Goal: Task Accomplishment & Management: Use online tool/utility

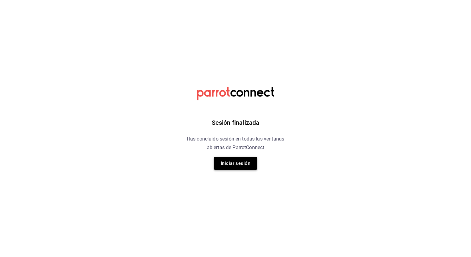
click at [246, 168] on button "Iniciar sesión" at bounding box center [235, 163] width 43 height 13
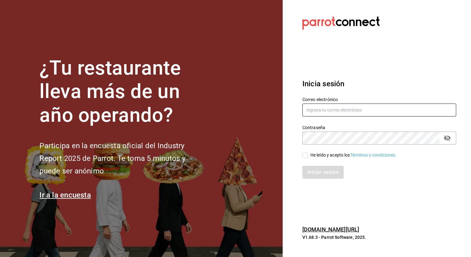
type input "[PERSON_NAME][EMAIL_ADDRESS][PERSON_NAME][DOMAIN_NAME]"
click at [308, 155] on span "He leído y acepto los Términos y condiciones." at bounding box center [352, 155] width 89 height 6
click at [308, 155] on input "He leído y acepto los Términos y condiciones." at bounding box center [305, 156] width 6 height 6
checkbox input "true"
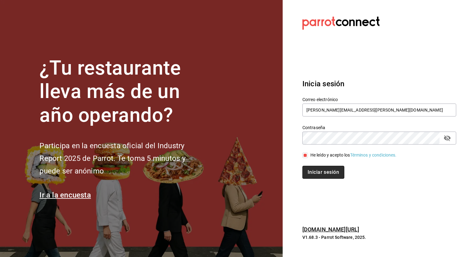
click at [315, 173] on button "Iniciar sesión" at bounding box center [323, 172] width 42 height 13
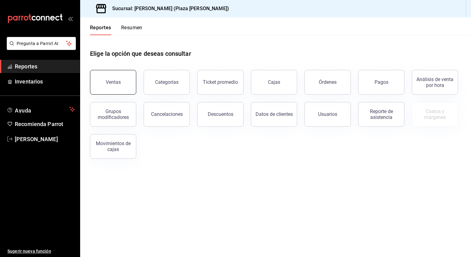
click at [116, 89] on button "Ventas" at bounding box center [113, 82] width 46 height 25
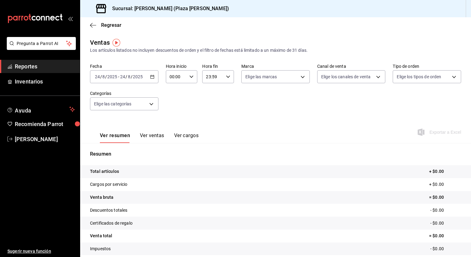
click at [148, 78] on div "2025-08-24 24 / 8 / 2025 - 2025-08-24 24 / 8 / 2025" at bounding box center [124, 76] width 68 height 13
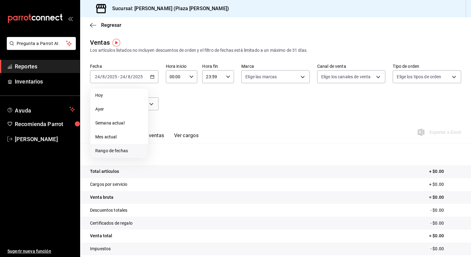
click at [131, 148] on span "Rango de fechas" at bounding box center [119, 151] width 48 height 6
click at [163, 156] on abbr "18" at bounding box center [161, 158] width 4 height 4
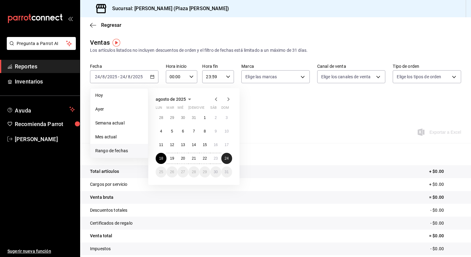
click at [226, 157] on abbr "24" at bounding box center [227, 158] width 4 height 4
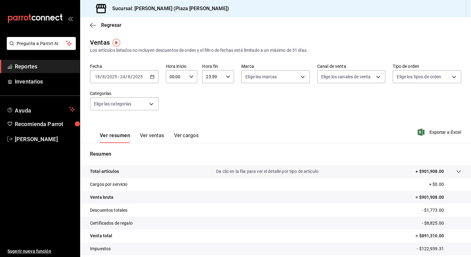
click at [221, 78] on input "23:59" at bounding box center [212, 77] width 21 height 12
click at [221, 78] on div at bounding box center [235, 128] width 471 height 257
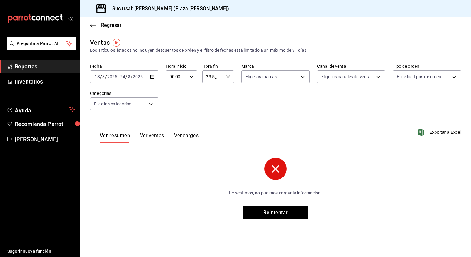
click at [209, 77] on input "23:5_" at bounding box center [212, 77] width 21 height 12
click at [210, 77] on div at bounding box center [235, 128] width 471 height 257
click at [210, 77] on input "23:5_" at bounding box center [212, 77] width 21 height 12
click at [211, 79] on div at bounding box center [235, 128] width 471 height 257
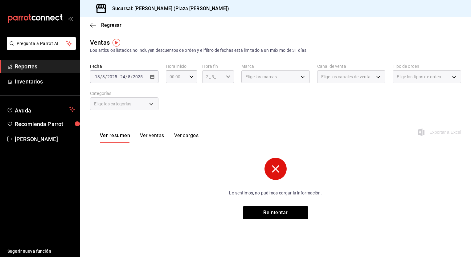
click at [226, 77] on icon "button" at bounding box center [228, 77] width 4 height 4
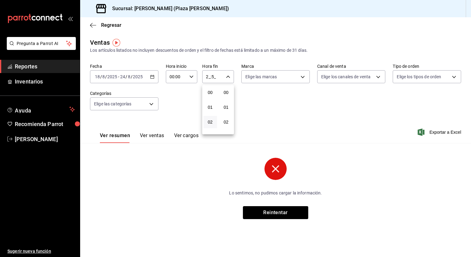
click at [214, 122] on button "02" at bounding box center [210, 122] width 14 height 12
click at [228, 91] on span "00" at bounding box center [226, 92] width 6 height 5
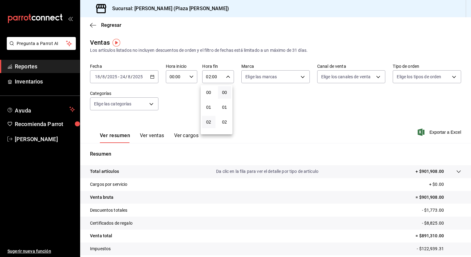
click at [224, 75] on div at bounding box center [235, 128] width 471 height 257
click at [226, 75] on icon "button" at bounding box center [228, 77] width 4 height 4
click at [206, 126] on button "04" at bounding box center [208, 122] width 13 height 12
click at [226, 79] on div at bounding box center [235, 128] width 471 height 257
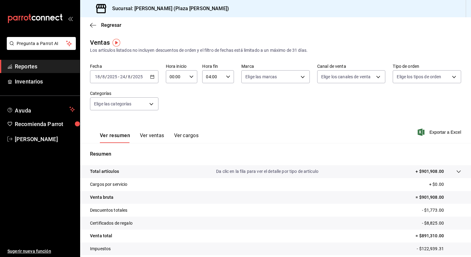
click at [226, 79] on div "00 01 02 03 04 05 06 07 08 09 10 11 12 13 14 15 16 17 18 19 20 21 22 23 00 01 0…" at bounding box center [235, 129] width 471 height 255
click at [226, 79] on icon "button" at bounding box center [228, 77] width 4 height 4
click at [213, 110] on button "05" at bounding box center [208, 106] width 13 height 12
type input "05:00"
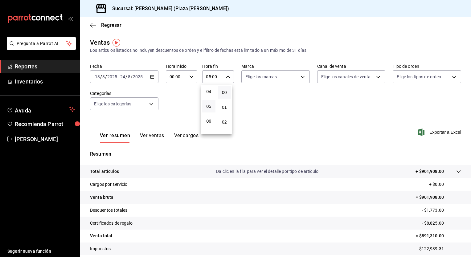
click at [188, 75] on div at bounding box center [235, 128] width 471 height 257
click at [189, 75] on icon "button" at bounding box center [191, 77] width 4 height 4
click at [174, 118] on button "02" at bounding box center [172, 122] width 13 height 12
click at [189, 77] on div at bounding box center [235, 128] width 471 height 257
click at [189, 77] on div "00 01 02 03 04 05 06 07 08 09 10 11 12 13 14 15 16 17 18 19 20 21 22 23 00 01 0…" at bounding box center [235, 129] width 471 height 255
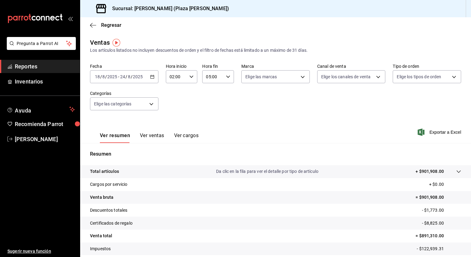
click at [189, 78] on icon "button" at bounding box center [191, 77] width 4 height 4
click at [177, 121] on button "04" at bounding box center [172, 122] width 13 height 12
click at [191, 77] on div at bounding box center [235, 128] width 471 height 257
click at [191, 77] on div "00 01 02 03 04 05 06 07 08 09 10 11 12 13 14 15 16 17 18 19 20 21 22 23 00 01 0…" at bounding box center [235, 129] width 471 height 255
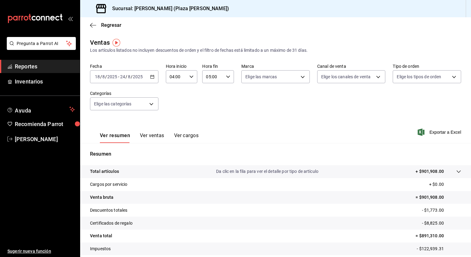
click at [191, 77] on icon "button" at bounding box center [191, 77] width 4 height 4
click at [174, 108] on span "05" at bounding box center [173, 106] width 6 height 5
type input "05:00"
click at [441, 131] on div at bounding box center [235, 128] width 471 height 257
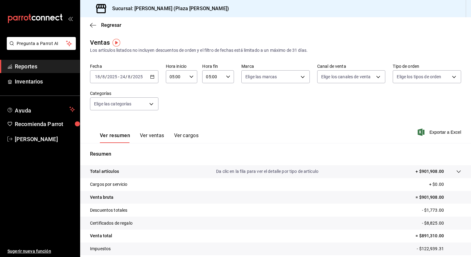
click at [441, 131] on span "Exportar a Excel" at bounding box center [440, 131] width 42 height 7
